Goal: Task Accomplishment & Management: Use online tool/utility

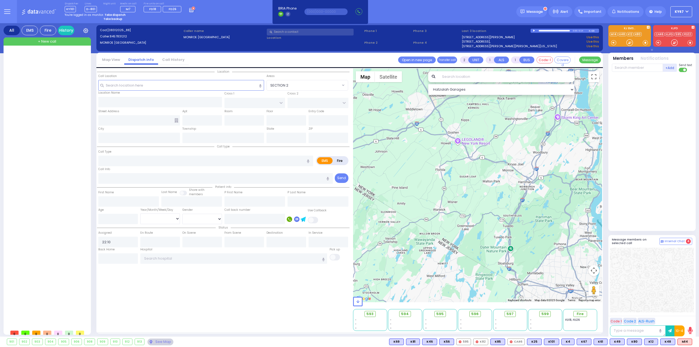
select select
click at [626, 197] on div at bounding box center [652, 150] width 81 height 152
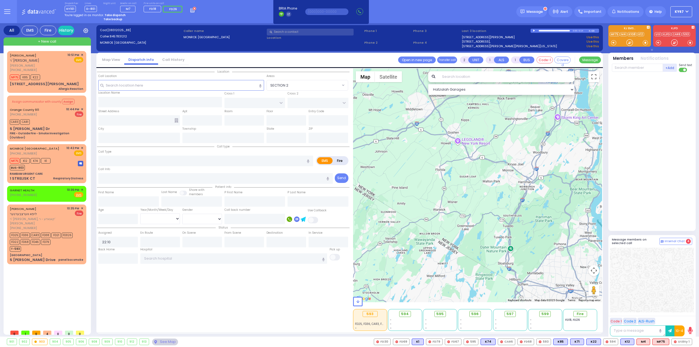
select select
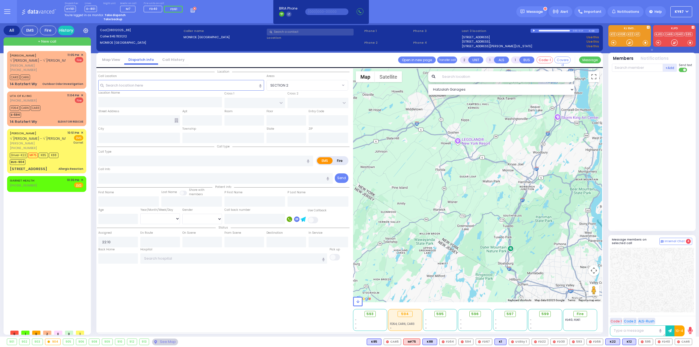
select select
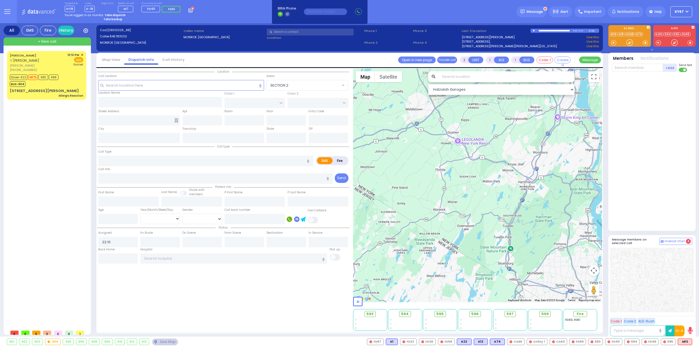
select select
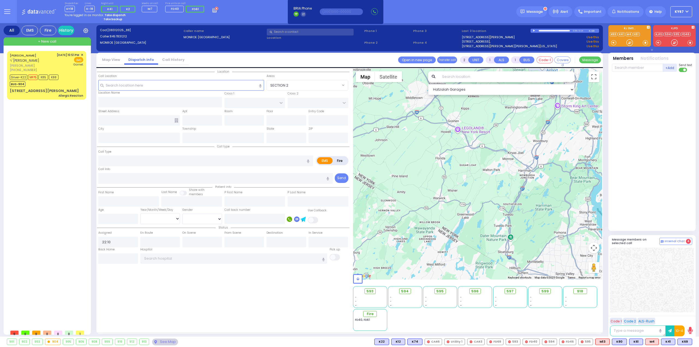
click at [215, 10] on circle at bounding box center [217, 9] width 4 height 4
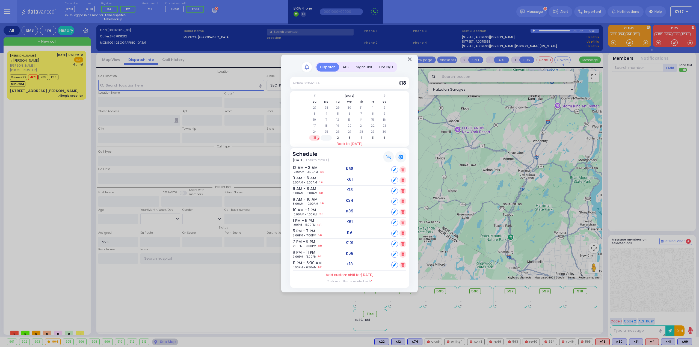
click at [325, 137] on td "1" at bounding box center [326, 137] width 11 height 5
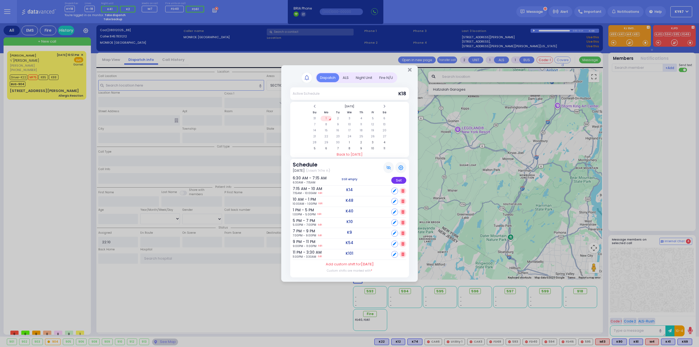
click at [400, 180] on div "Set" at bounding box center [398, 180] width 15 height 7
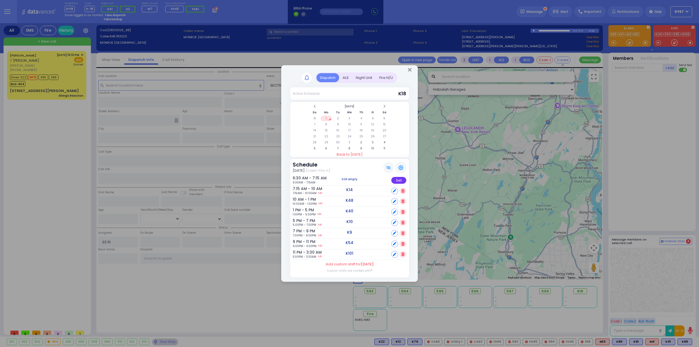
select select
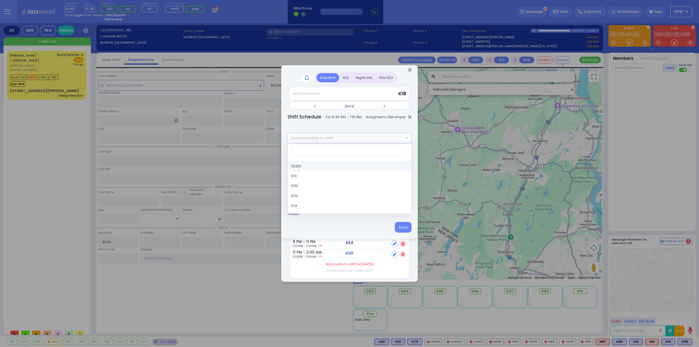
click at [333, 138] on span "Select member for shift" at bounding box center [346, 138] width 116 height 10
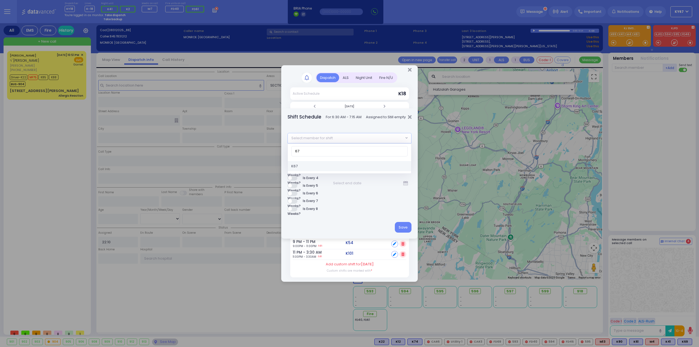
type input "67"
select select "58f731f9-8feb-e108-99ba-e85f492fb049"
click at [405, 225] on button "Save" at bounding box center [403, 227] width 17 height 10
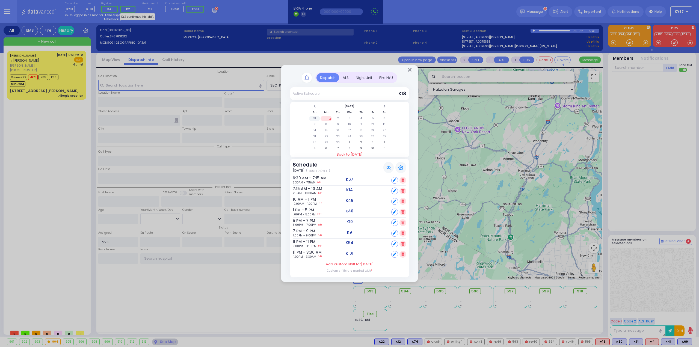
click at [316, 117] on td "31" at bounding box center [314, 118] width 11 height 5
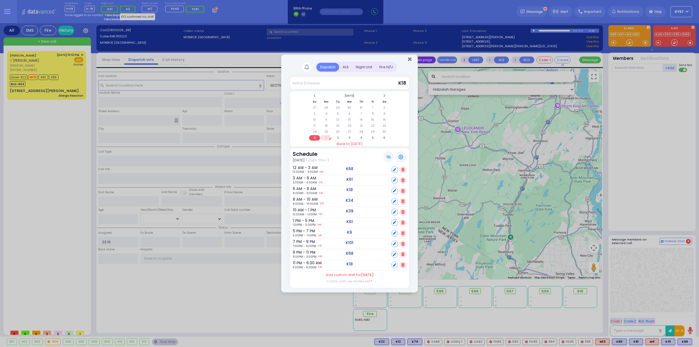
click at [409, 58] on icon "Close" at bounding box center [410, 59] width 4 height 5
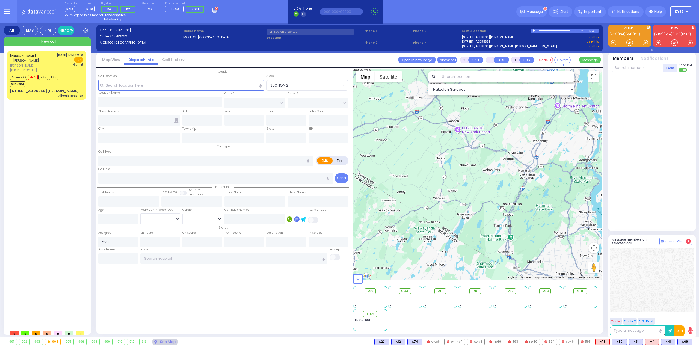
click at [657, 161] on div at bounding box center [652, 150] width 81 height 152
